Goal: Browse casually: Explore the website without a specific task or goal

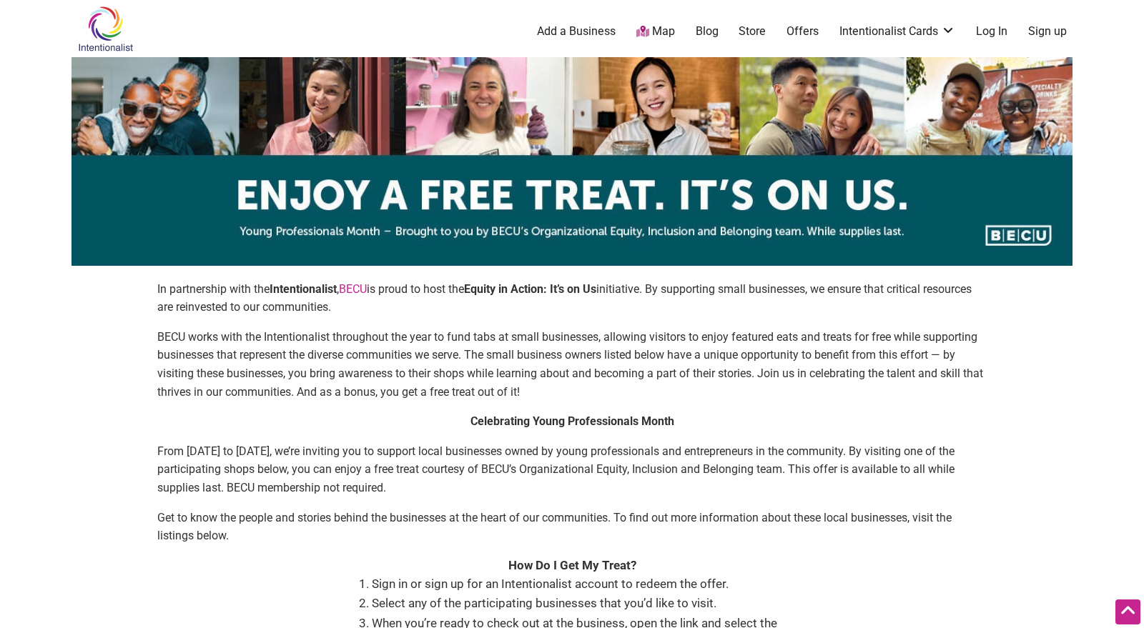
scroll to position [629, 0]
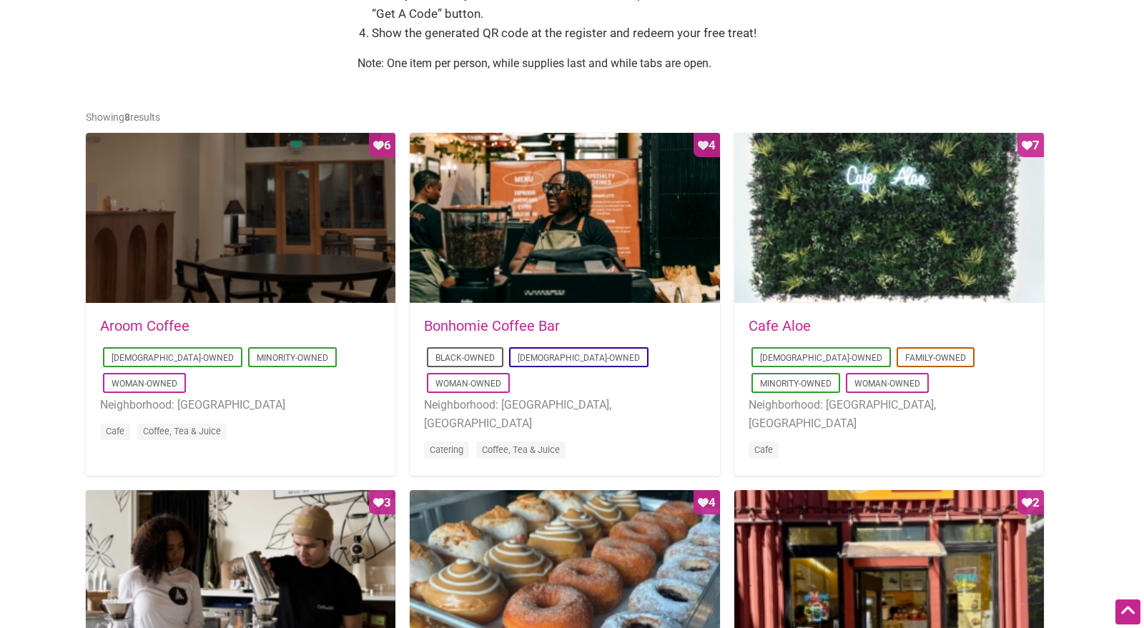
click at [310, 290] on div "Favorite Count 6" at bounding box center [241, 219] width 310 height 172
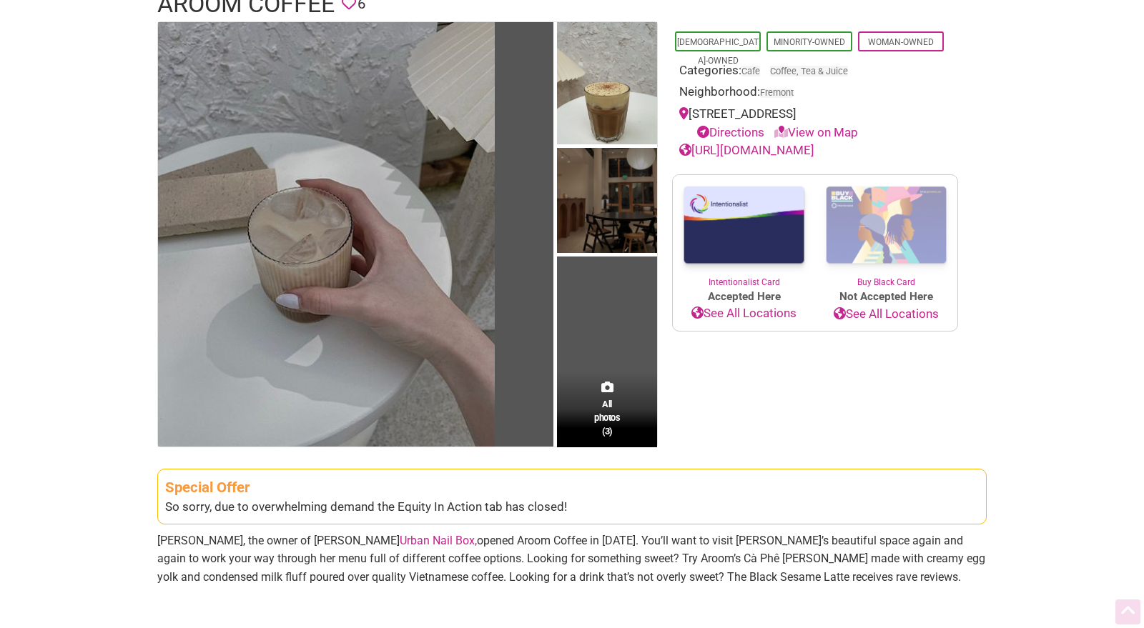
scroll to position [141, 0]
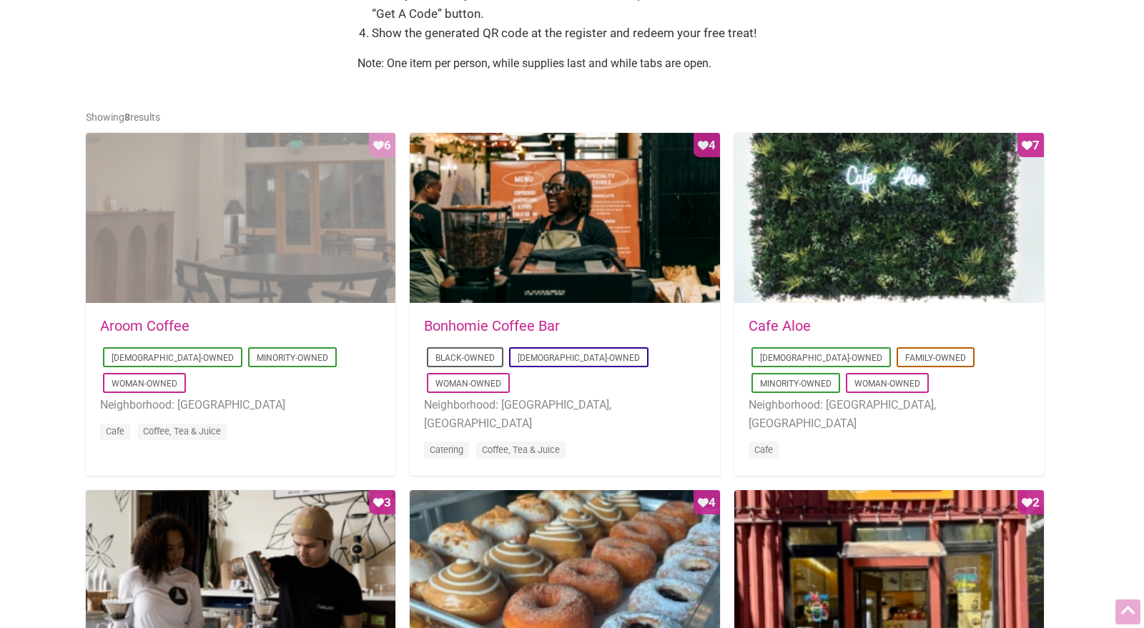
scroll to position [629, 0]
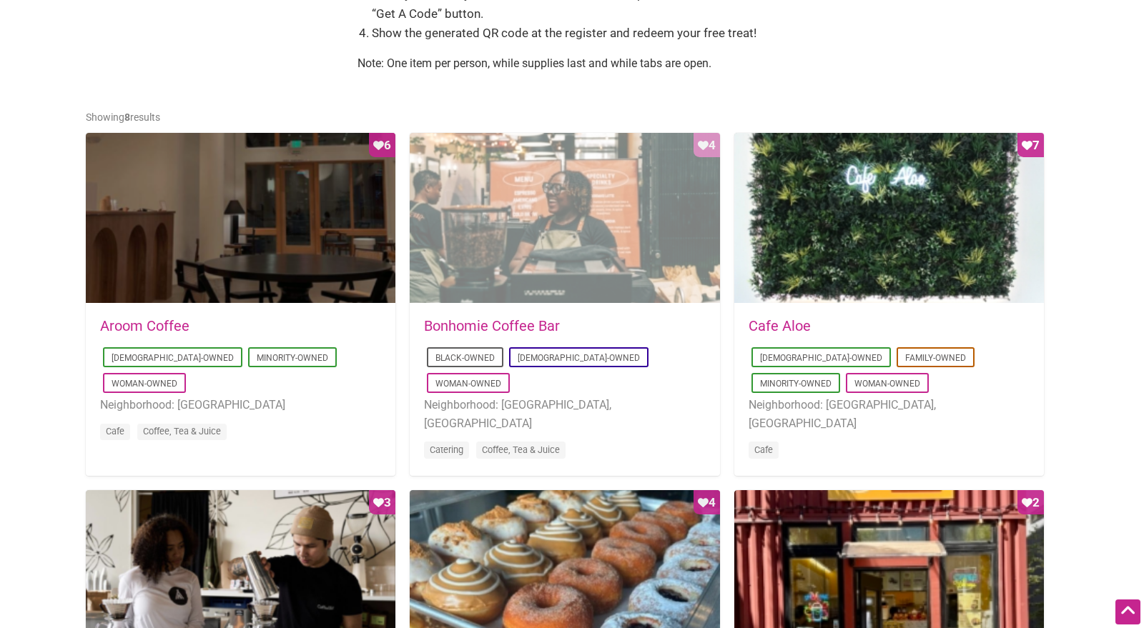
click at [595, 241] on div "Favorite Count 4" at bounding box center [565, 219] width 310 height 172
